Goal: Communication & Community: Answer question/provide support

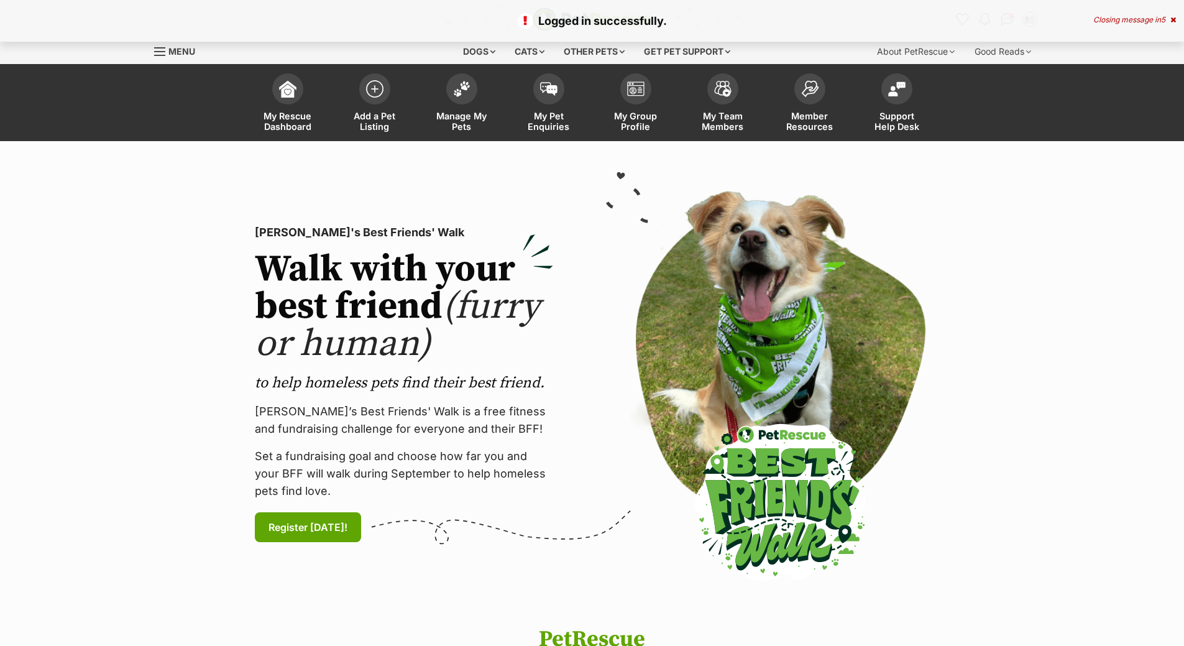
click at [1136, 19] on div "Closing message in 5" at bounding box center [1134, 20] width 83 height 9
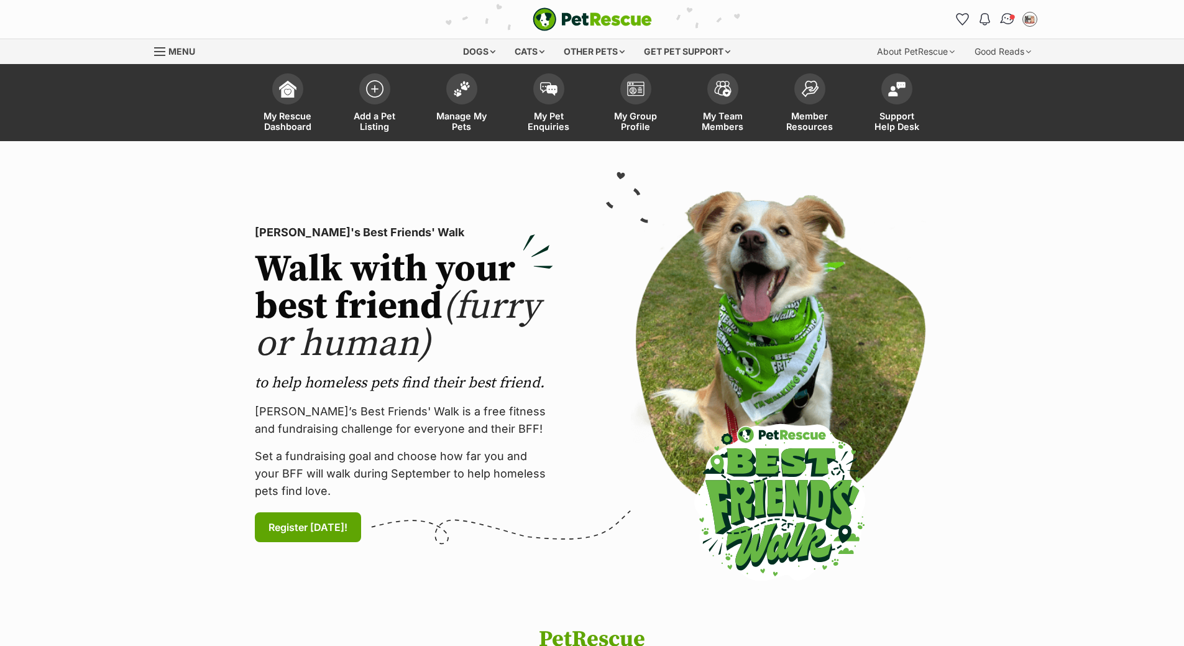
click at [1008, 21] on img "Conversations" at bounding box center [1006, 19] width 17 height 16
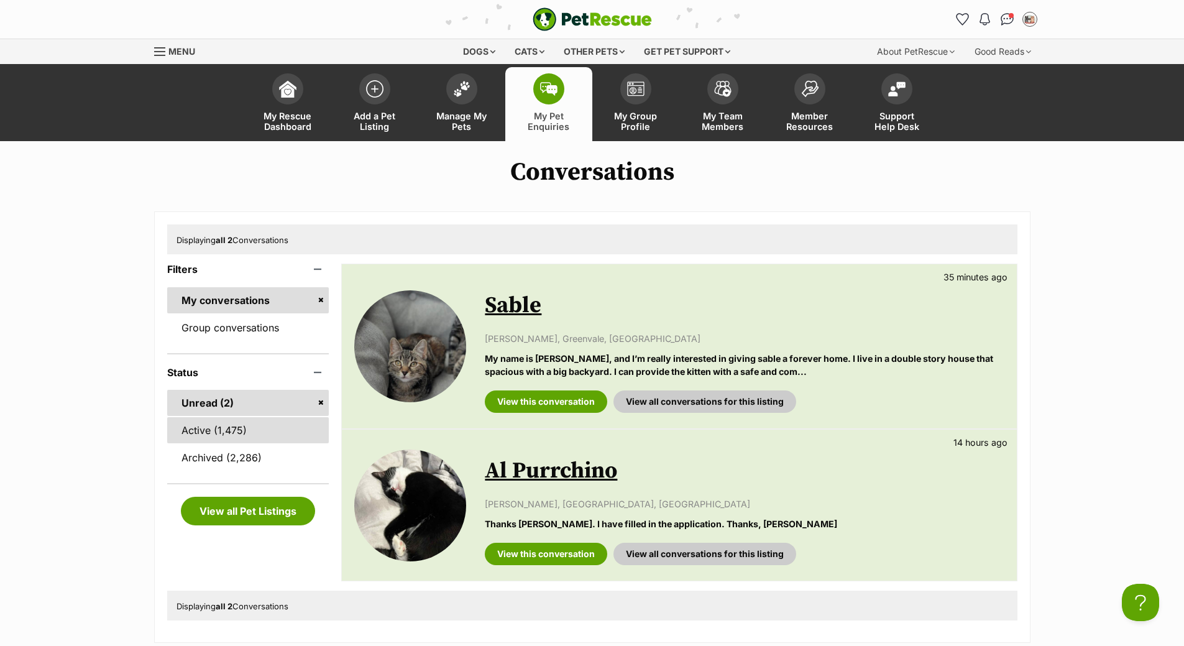
click at [216, 434] on link "Active (1,475)" at bounding box center [248, 430] width 162 height 26
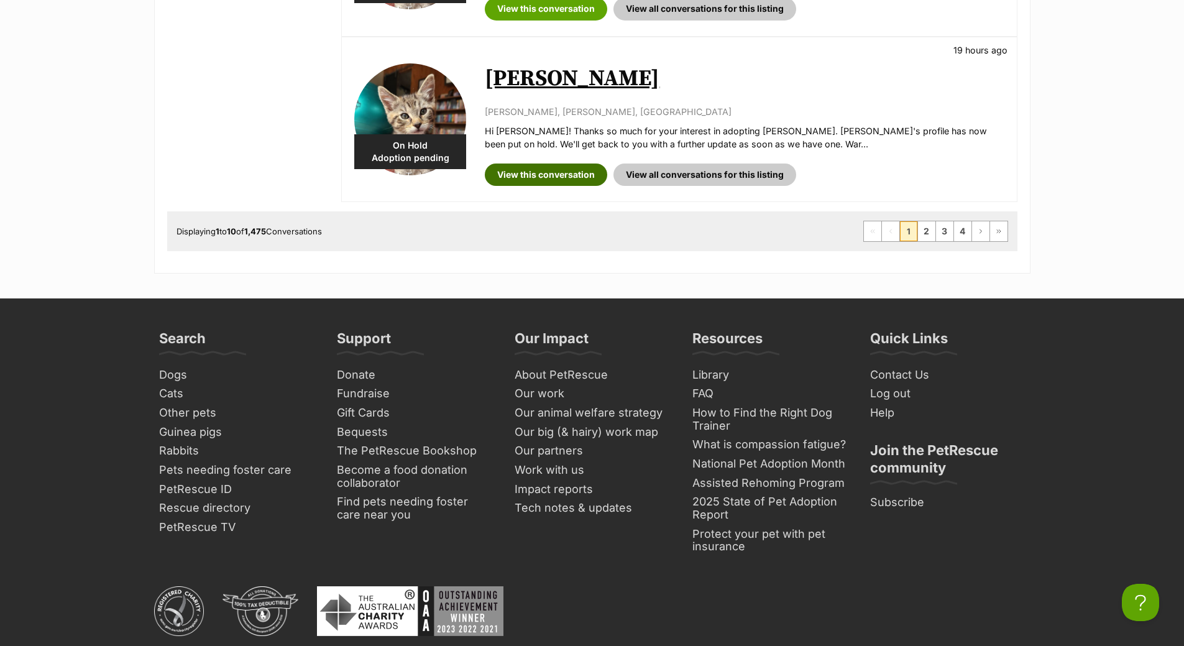
scroll to position [1740, 0]
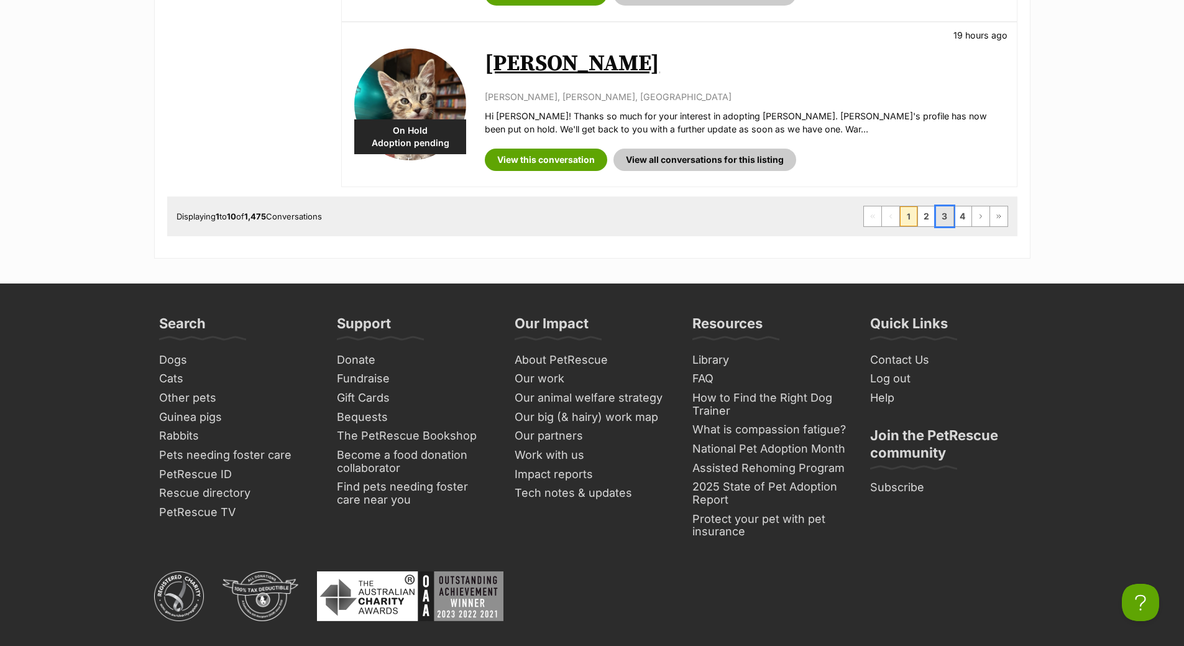
click at [941, 215] on link "3" at bounding box center [944, 216] width 17 height 20
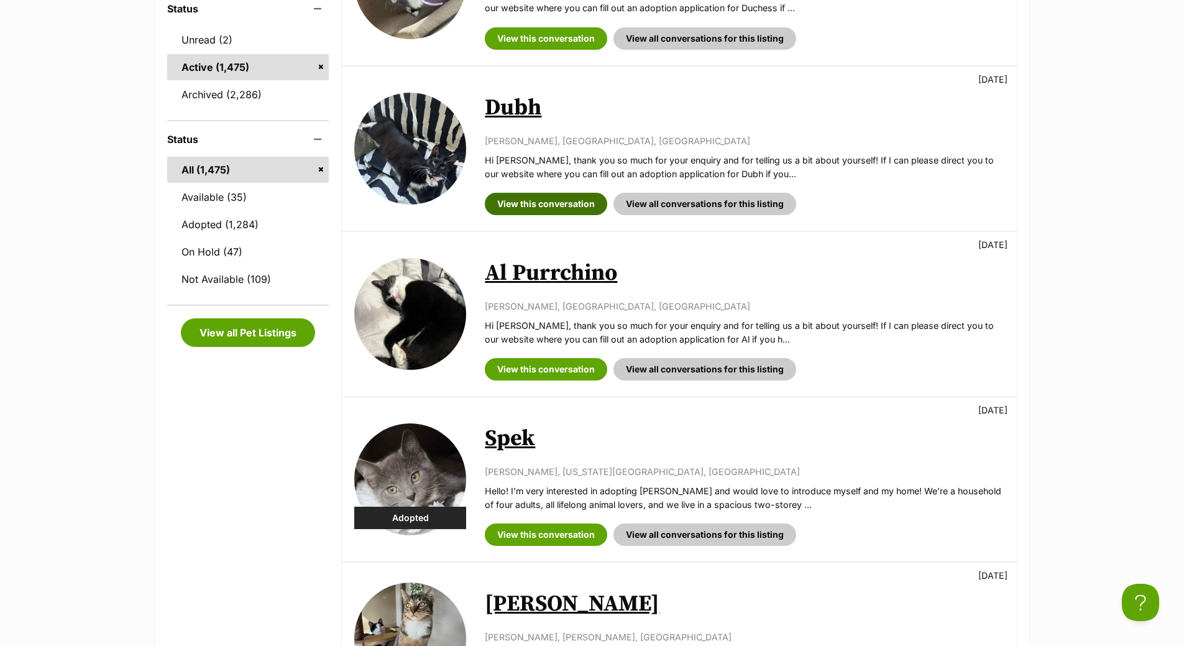
click at [541, 199] on link "View this conversation" at bounding box center [546, 204] width 122 height 22
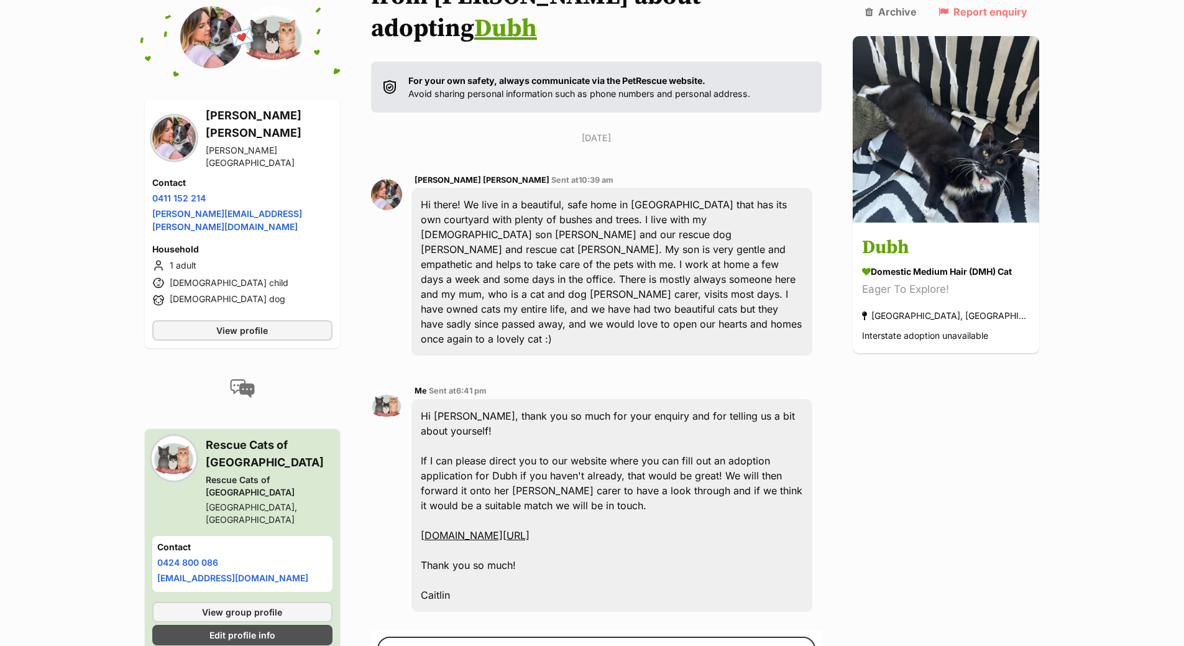
scroll to position [373, 0]
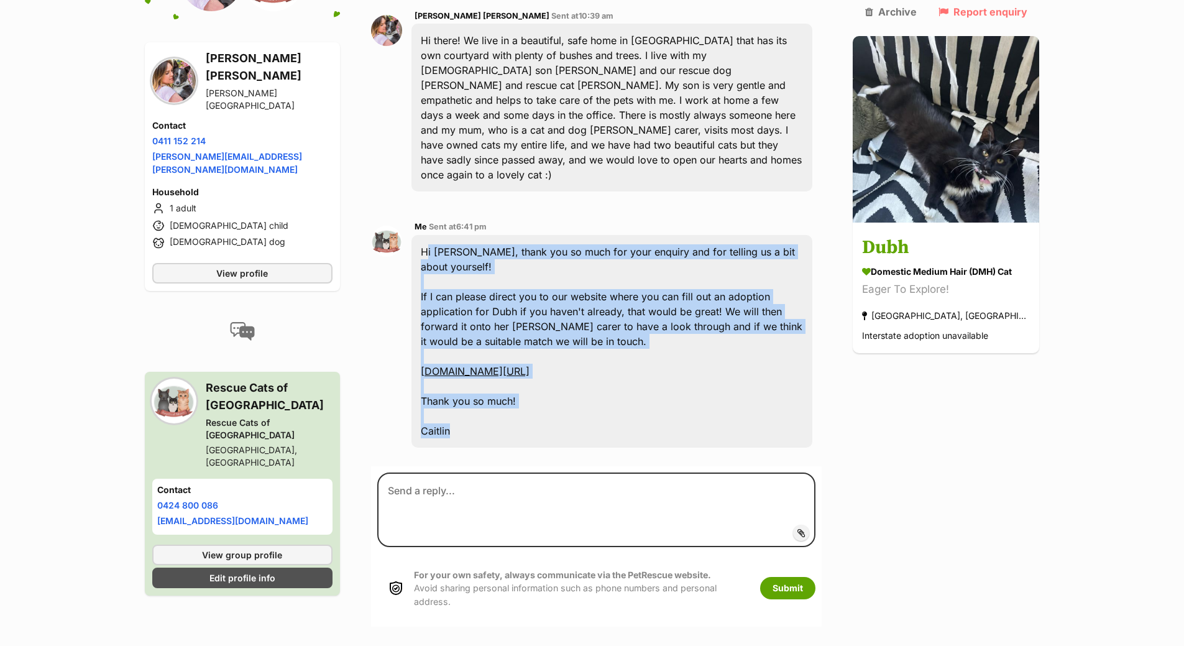
drag, startPoint x: 485, startPoint y: 377, endPoint x: 423, endPoint y: 194, distance: 192.2
click at [423, 235] on div "Hi Elizabeth, thank you so much for your enquiry and for telling us a bit about…" at bounding box center [611, 341] width 401 height 212
copy div "Hi Elizabeth, thank you so much for your enquiry and for telling us a bit about…"
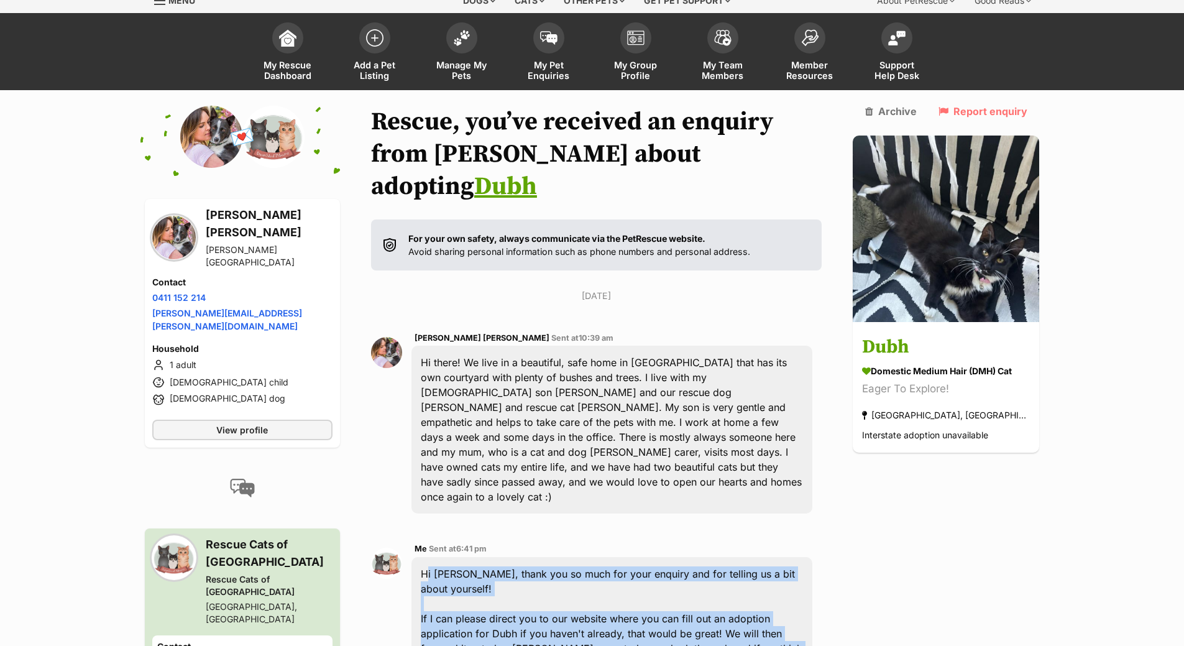
scroll to position [0, 0]
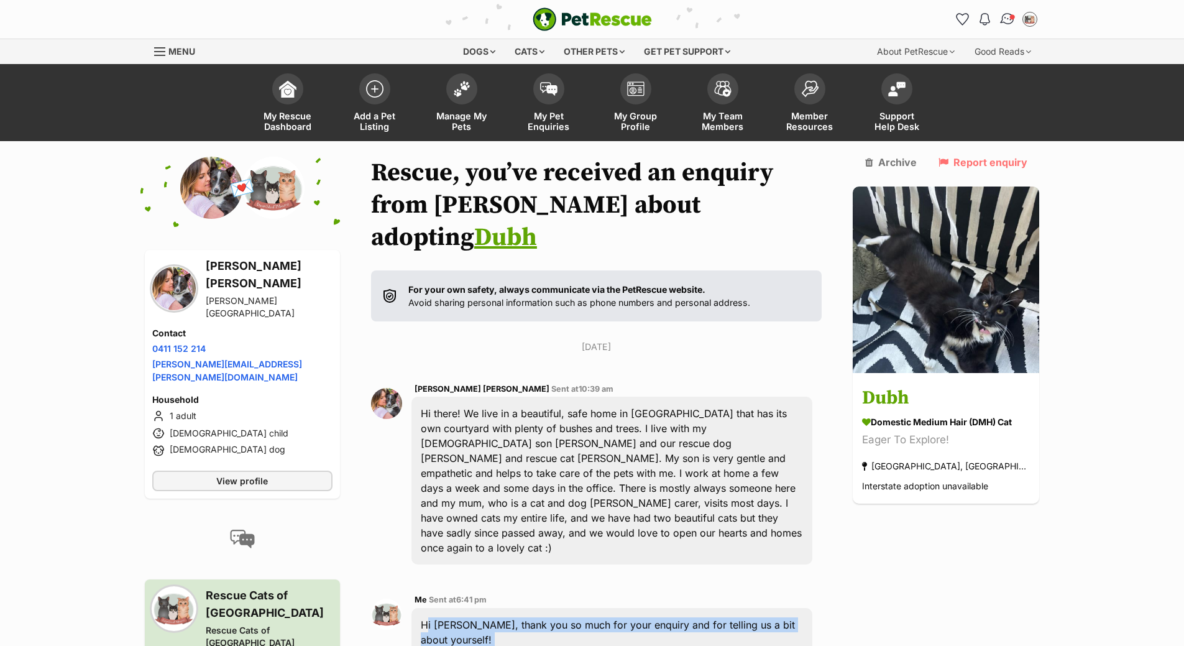
click at [1007, 17] on img "Conversations" at bounding box center [1006, 19] width 17 height 16
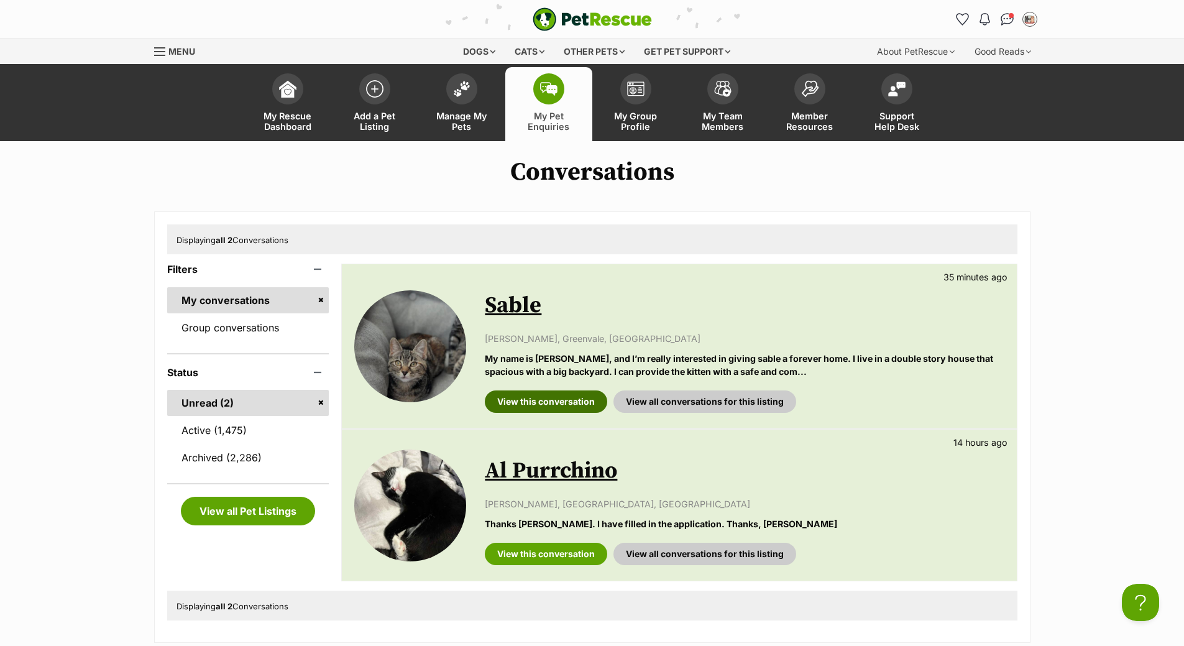
click at [550, 401] on link "View this conversation" at bounding box center [546, 401] width 122 height 22
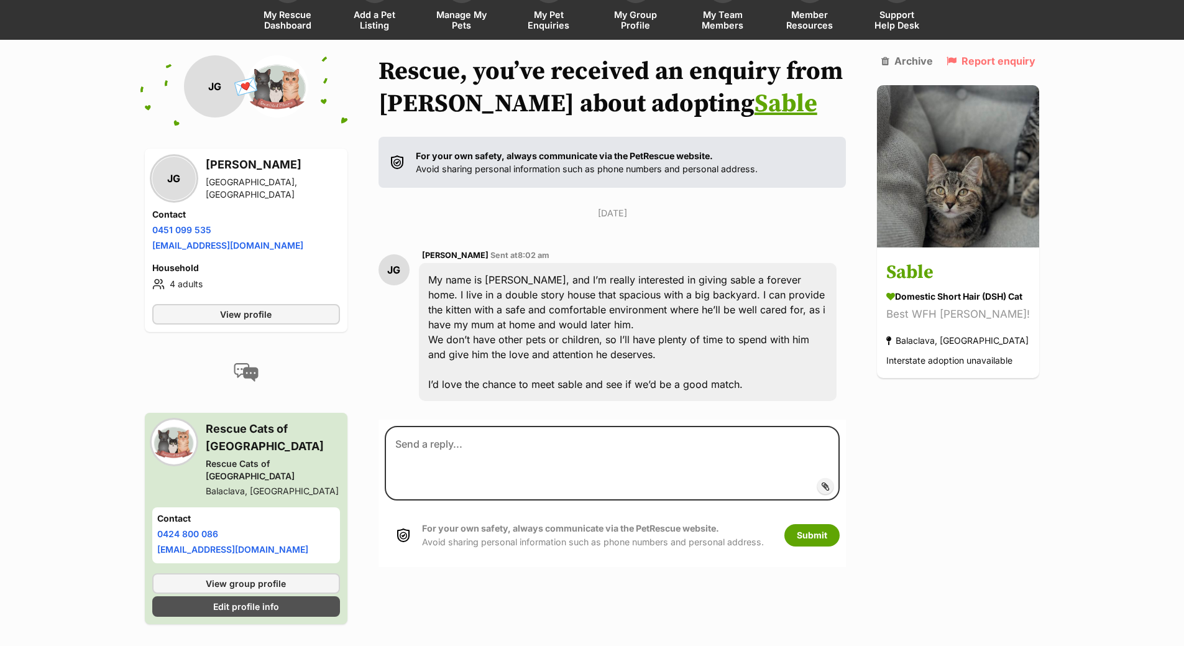
scroll to position [103, 0]
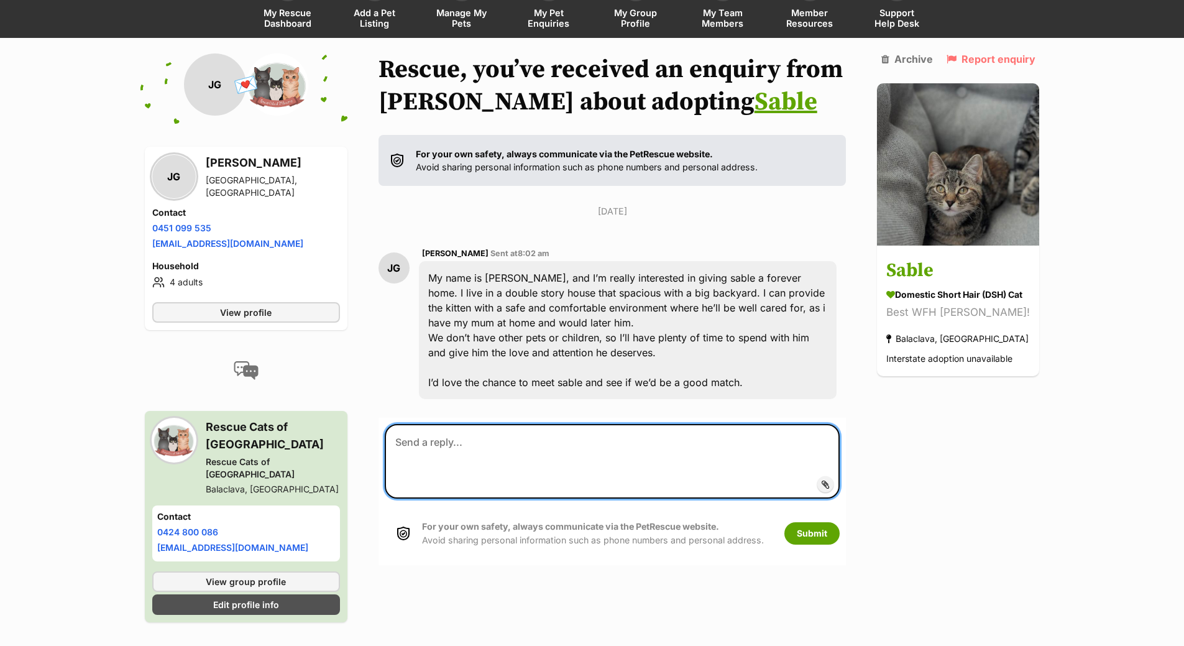
paste textarea "Hi Elizabeth, thank you so much for your enquiry and for telling us a bit about…"
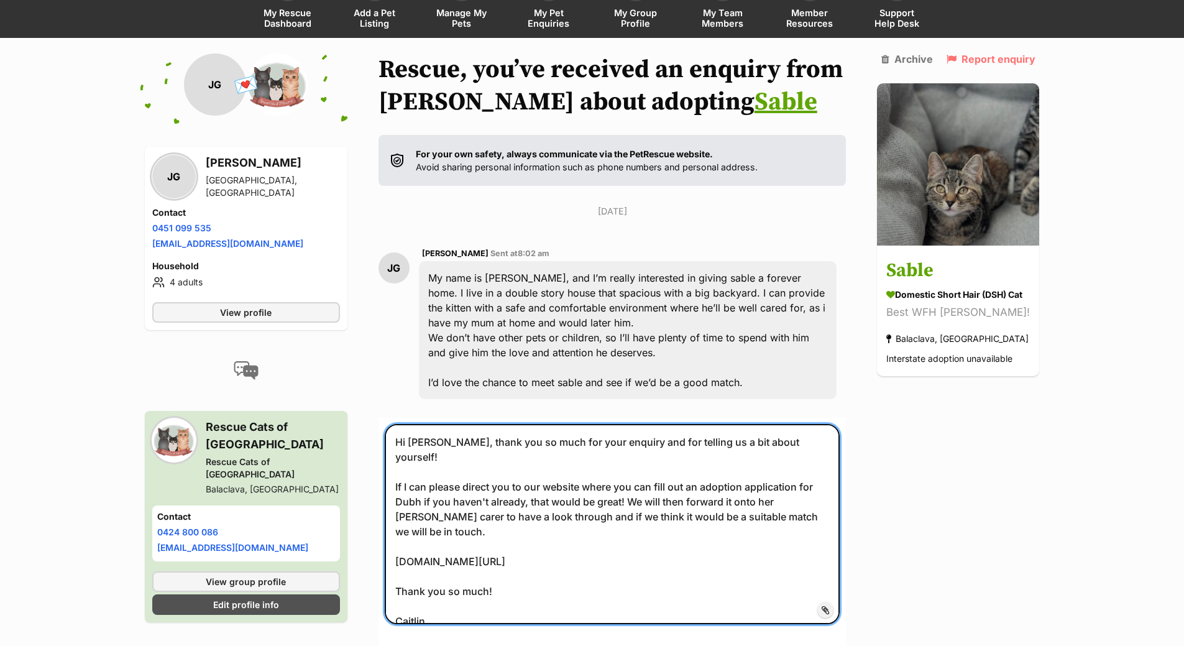
click at [452, 442] on textarea "Hi Elizabeth, thank you so much for your enquiry and for telling us a bit about…" at bounding box center [612, 524] width 455 height 200
click at [420, 486] on textarea "Hi Jessica, thank you so much for your enquiry and for telling us a bit about y…" at bounding box center [612, 524] width 455 height 200
click at [838, 498] on textarea "Hi Jessica, thank you so much for your enquiry and for telling us a bit about y…" at bounding box center [612, 524] width 455 height 200
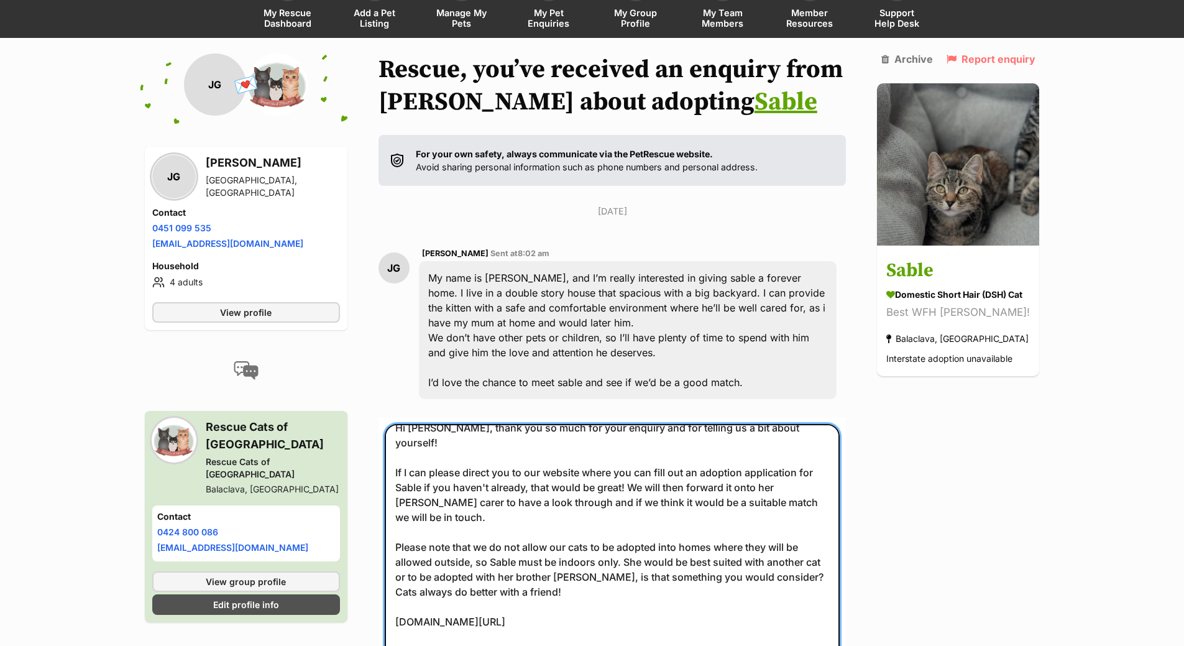
scroll to position [16, 0]
type textarea "Hi Jessica, thank you so much for your enquiry and for telling us a bit about y…"
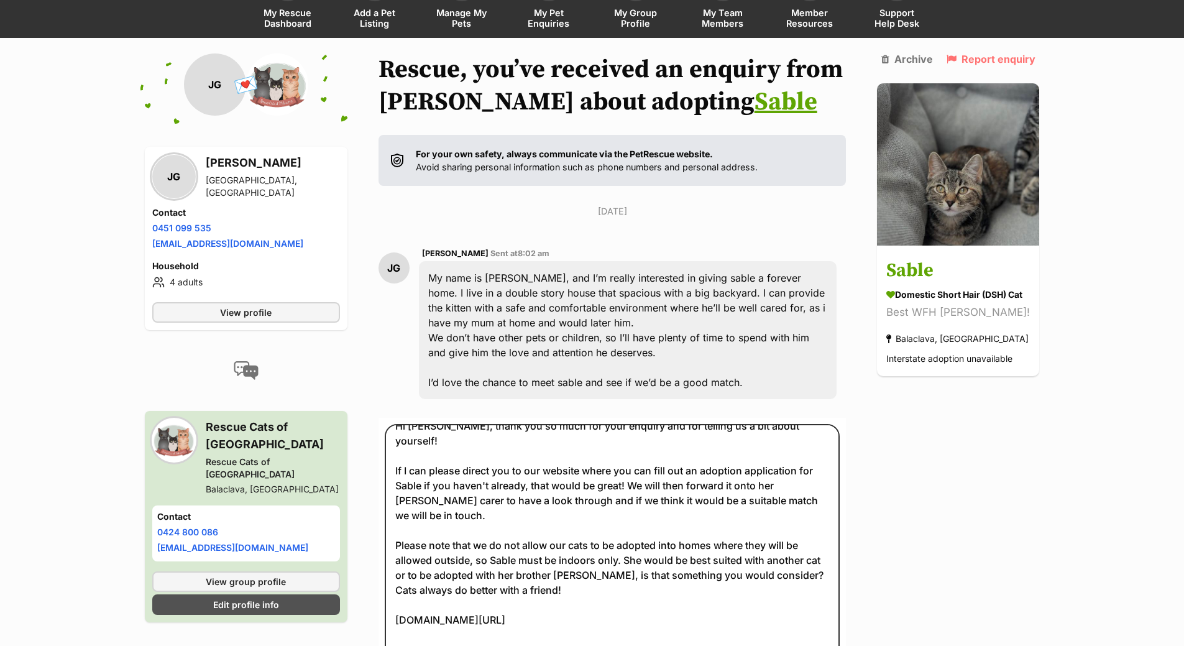
click at [1036, 484] on div "Back to all conversations 💌 Conversation participant details JG JG Jessica Guir…" at bounding box center [591, 400] width 913 height 695
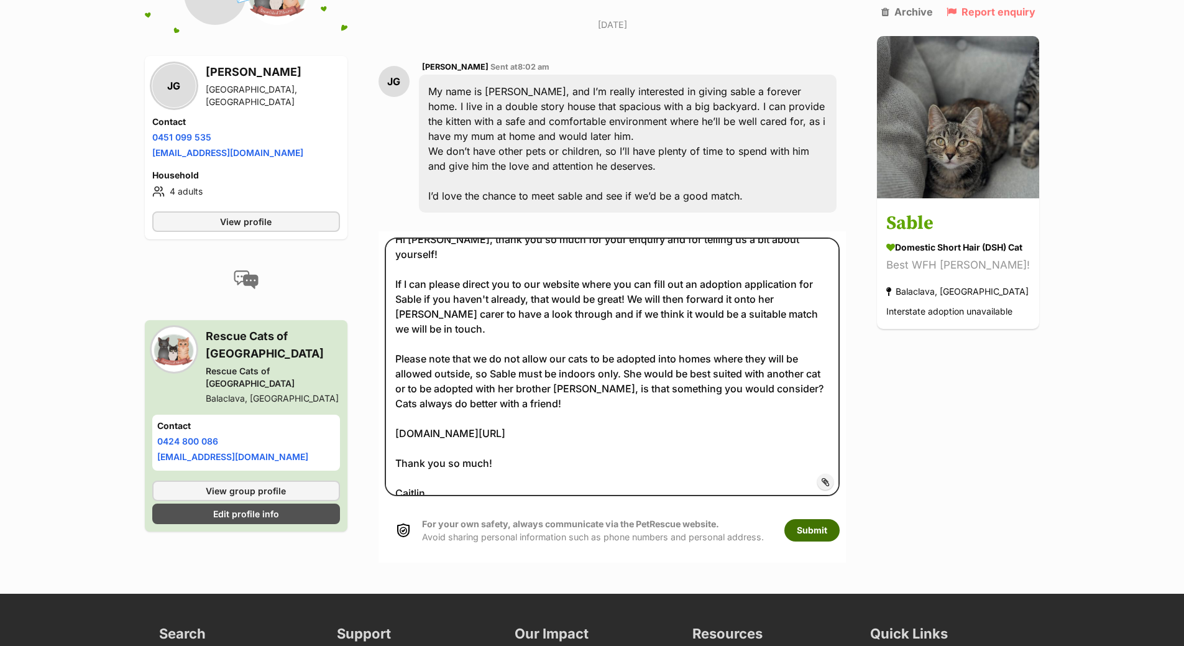
click at [834, 533] on button "Submit" at bounding box center [811, 530] width 55 height 22
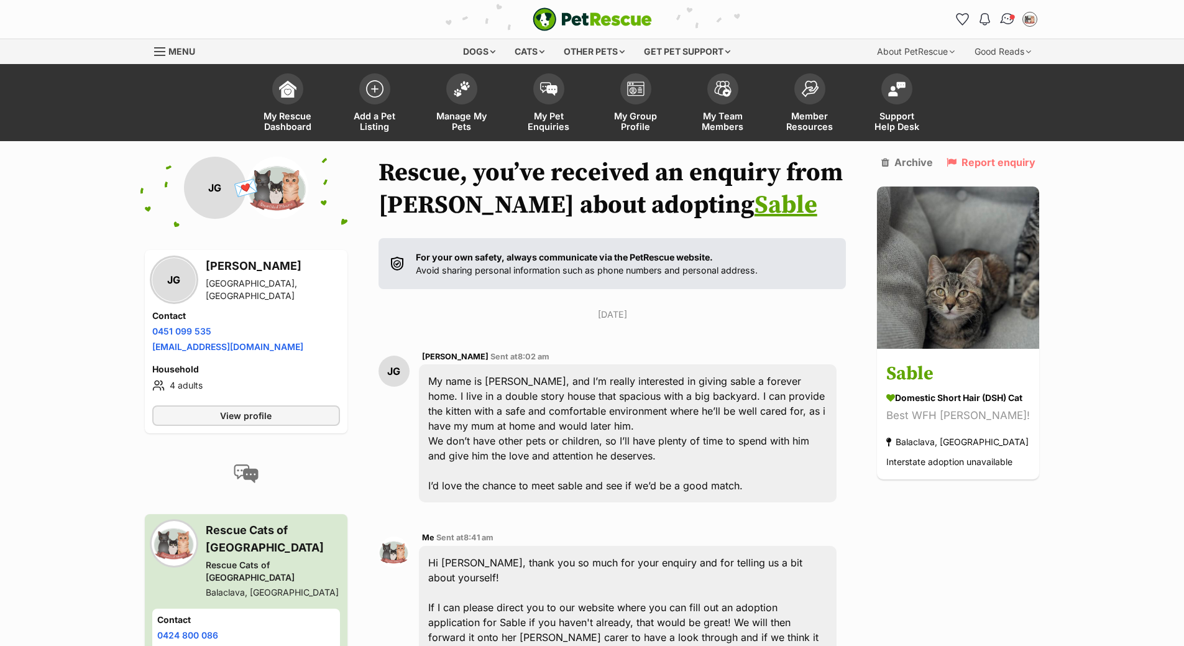
click at [1005, 24] on img "Conversations" at bounding box center [1006, 19] width 17 height 16
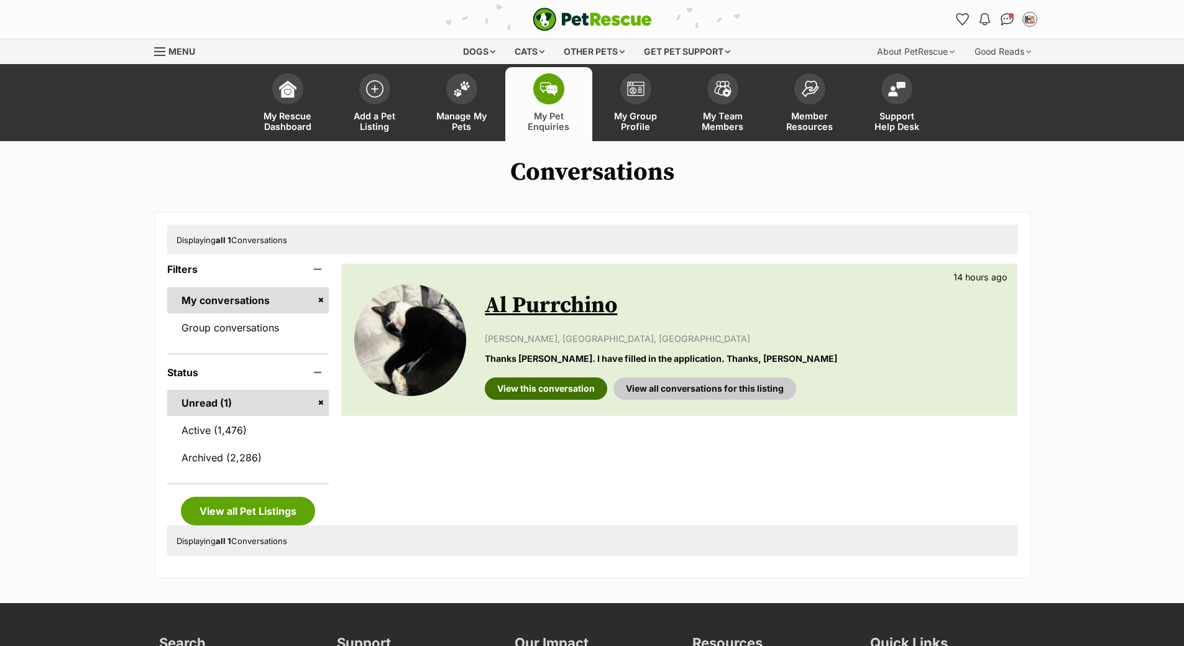
click at [578, 383] on link "View this conversation" at bounding box center [546, 388] width 122 height 22
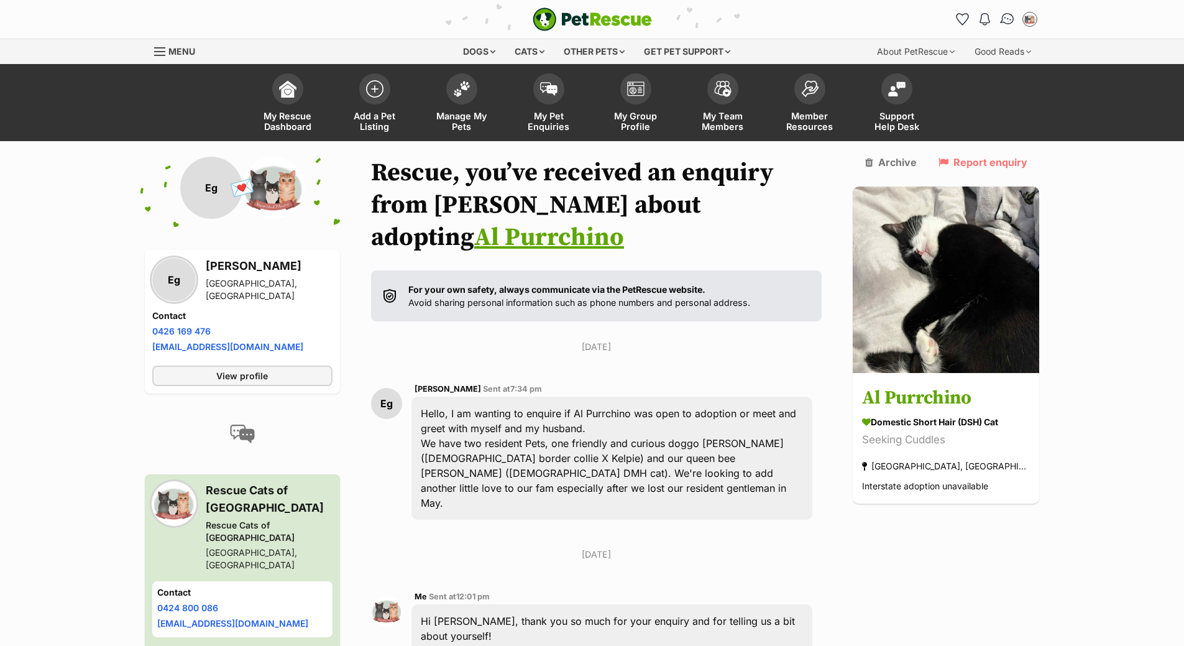
click at [1005, 24] on img "Conversations" at bounding box center [1006, 19] width 17 height 16
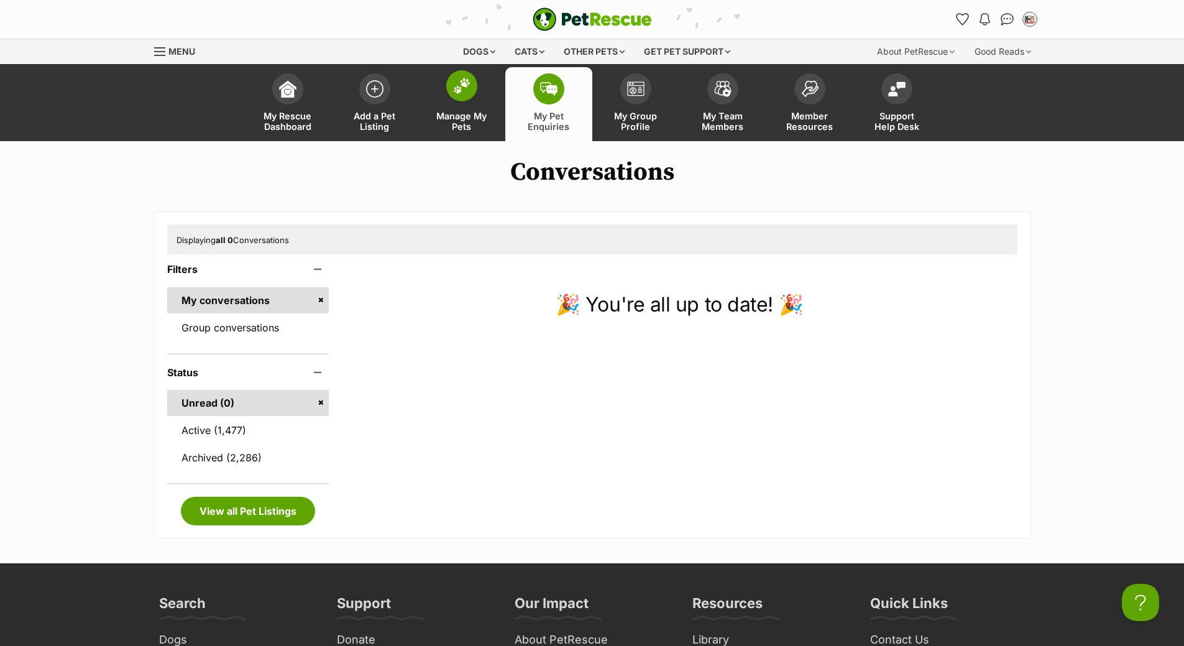
click at [459, 126] on span "Manage My Pets" at bounding box center [462, 121] width 56 height 21
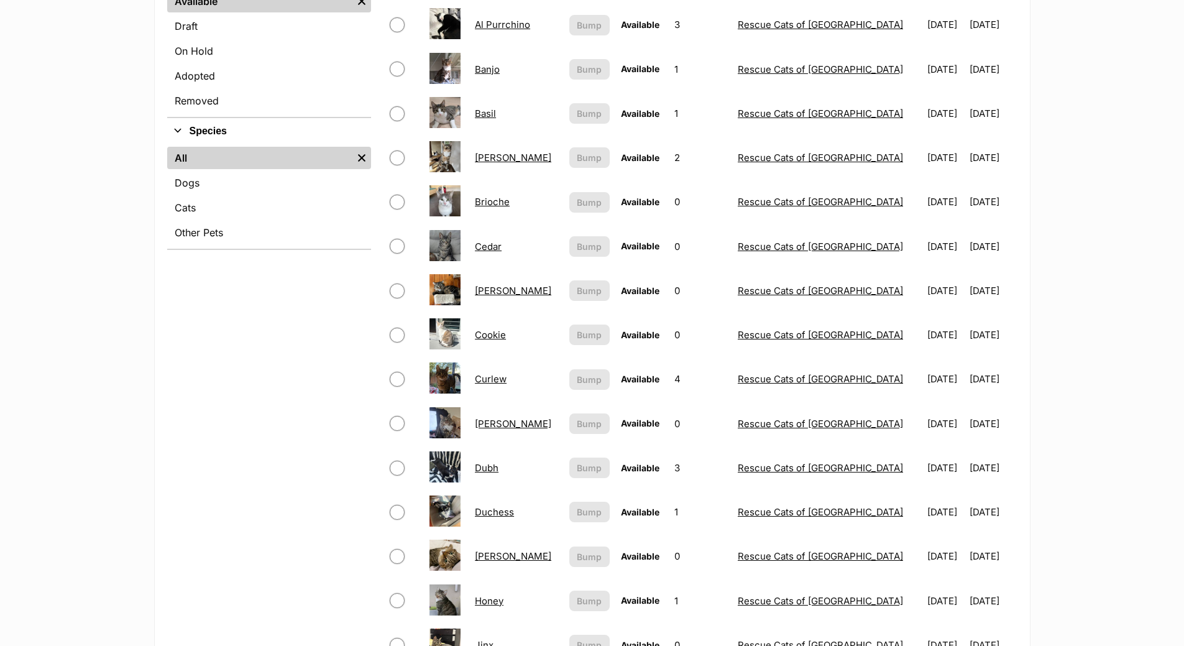
scroll to position [746, 0]
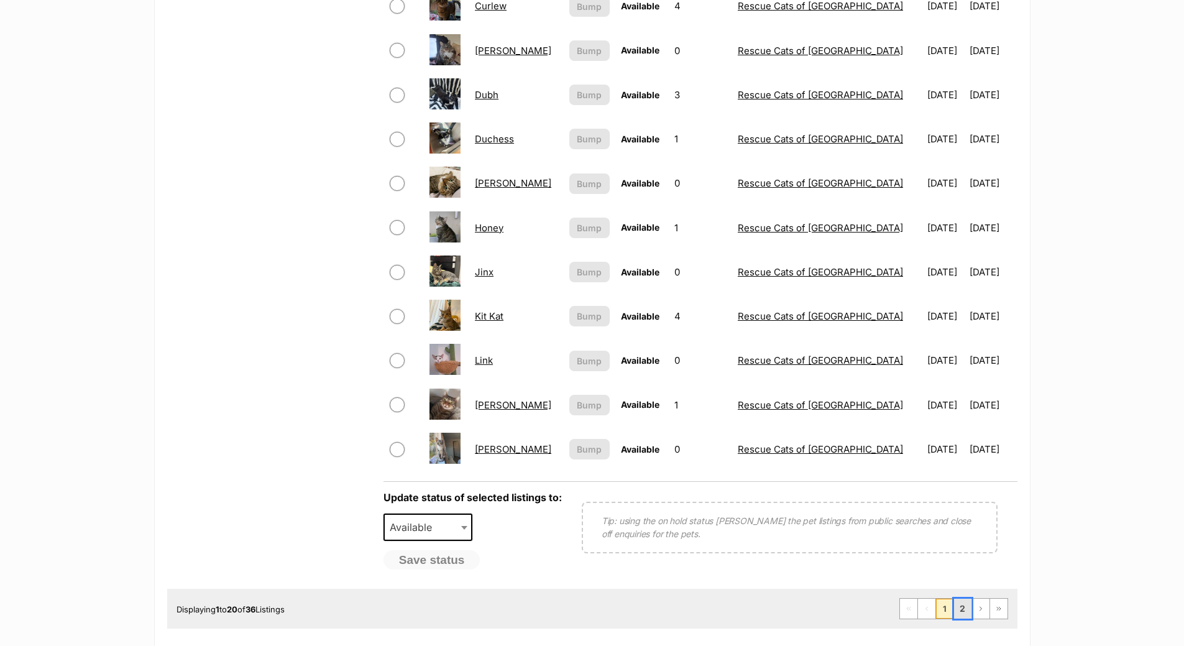
click at [959, 608] on link "2" at bounding box center [962, 608] width 17 height 20
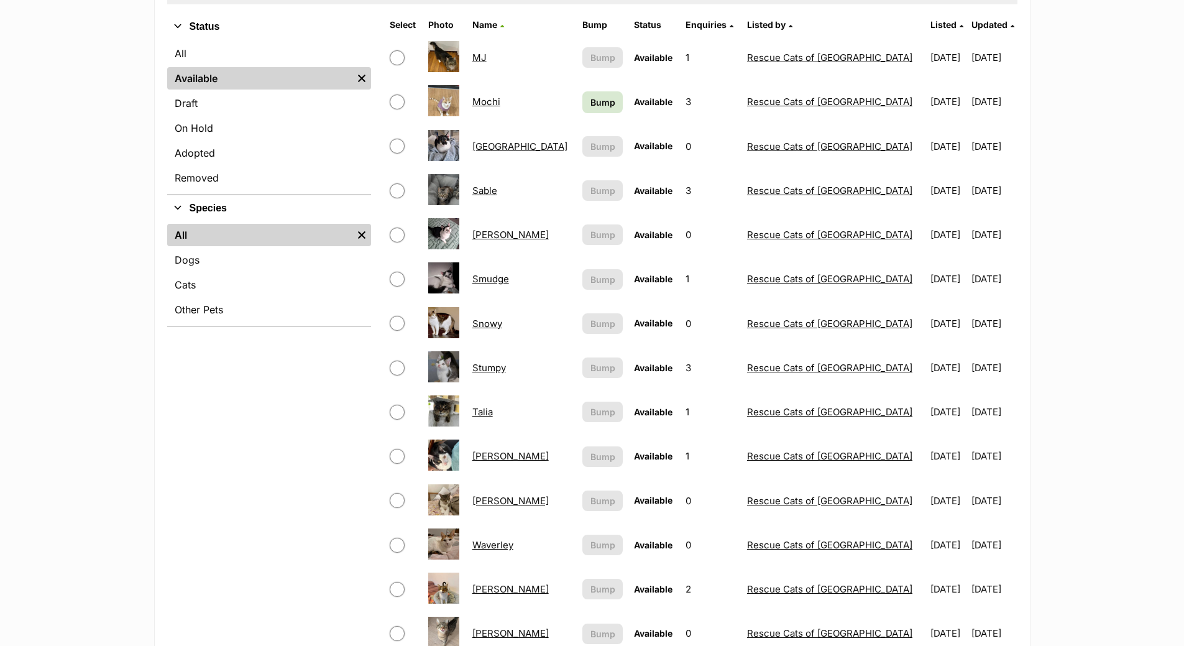
scroll to position [186, 0]
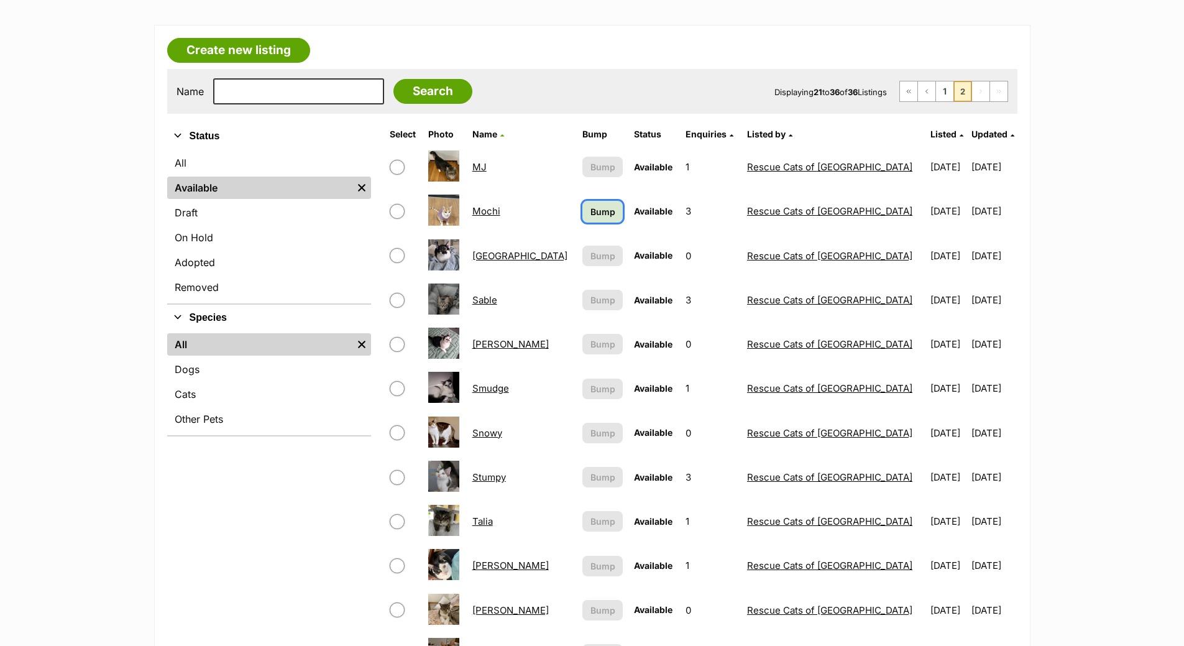
click at [590, 213] on span "Bump" at bounding box center [602, 211] width 25 height 13
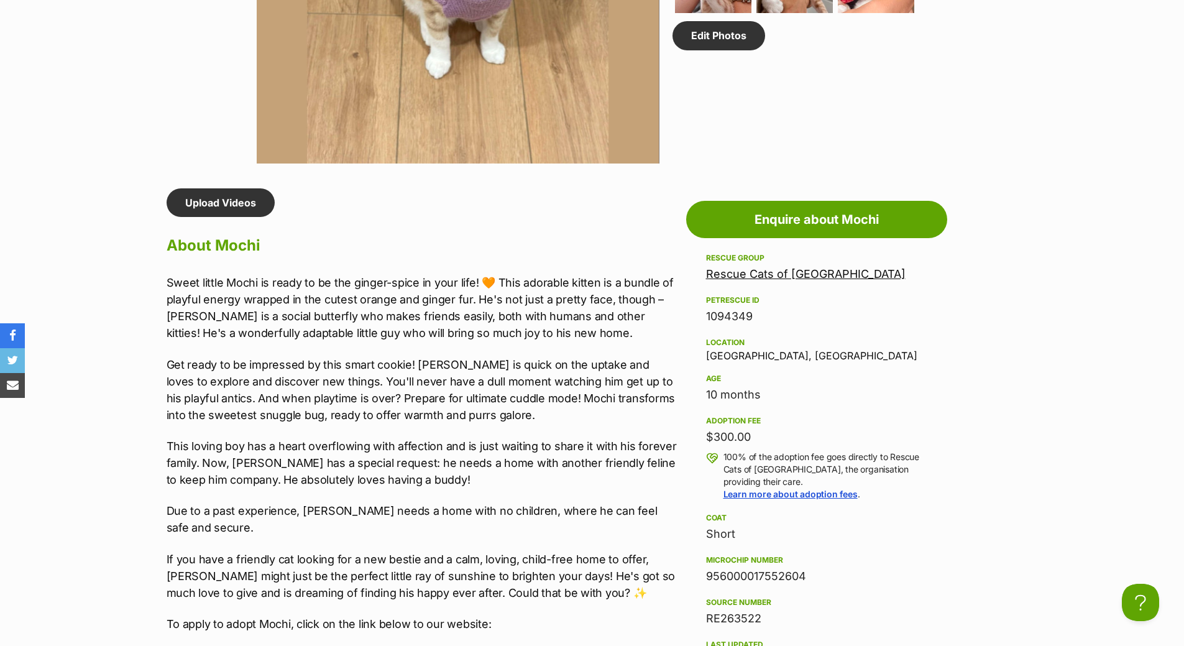
scroll to position [994, 0]
